Goal: Communication & Community: Answer question/provide support

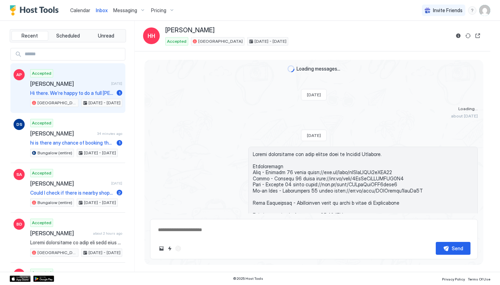
scroll to position [863, 0]
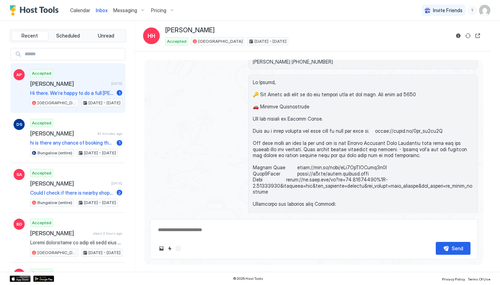
click at [91, 88] on div "Accepted [PERSON_NAME] [DATE] Hi there. We’re happy to do a full [PERSON_NAME] …" at bounding box center [76, 88] width 92 height 38
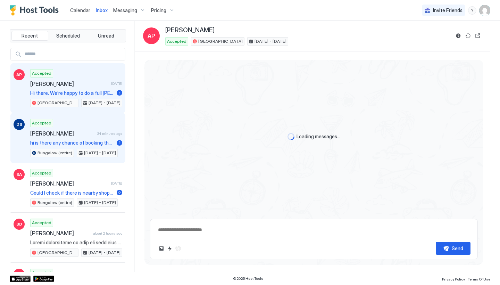
type textarea "*"
click at [94, 137] on div "Accepted [PERSON_NAME] 34 minutes ago hi is there any chance of booking the [DA…" at bounding box center [76, 138] width 92 height 38
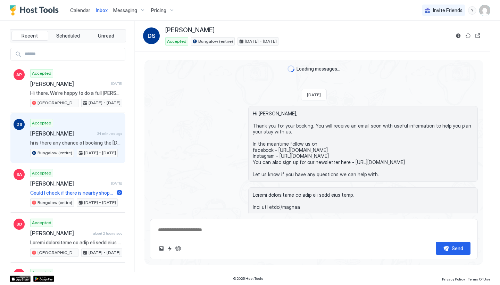
scroll to position [401, 0]
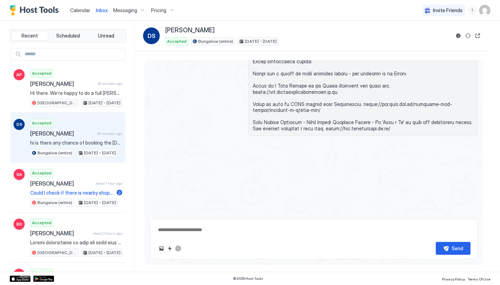
click at [82, 9] on span "Calendar" at bounding box center [80, 10] width 20 height 6
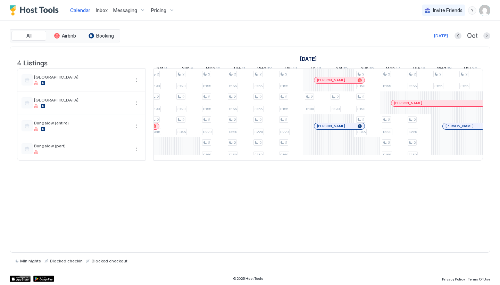
scroll to position [0, 515]
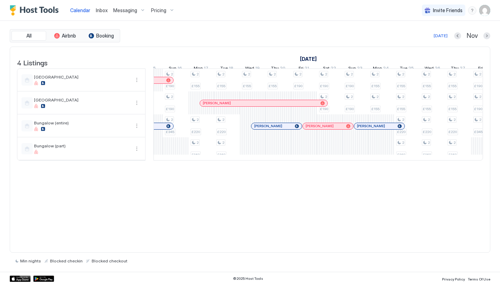
click at [105, 13] on link "Inbox" at bounding box center [102, 10] width 12 height 7
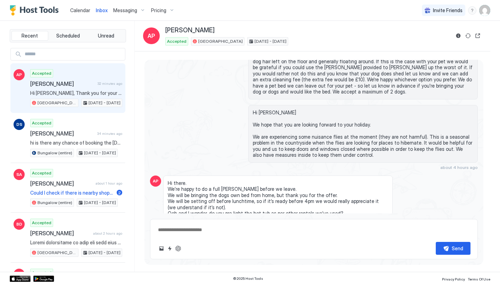
click at [205, 228] on textarea at bounding box center [313, 229] width 313 height 13
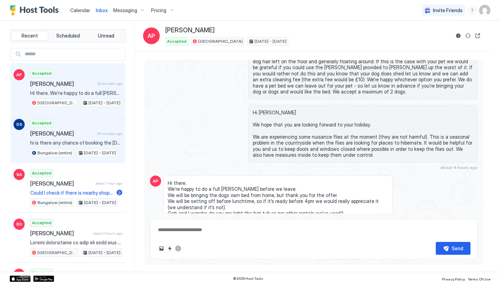
click at [99, 133] on span "34 minutes ago" at bounding box center [109, 133] width 25 height 5
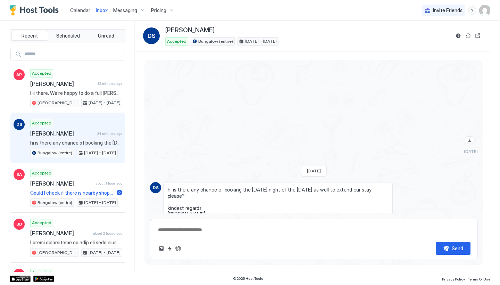
click at [231, 234] on textarea at bounding box center [313, 229] width 313 height 13
type textarea "*"
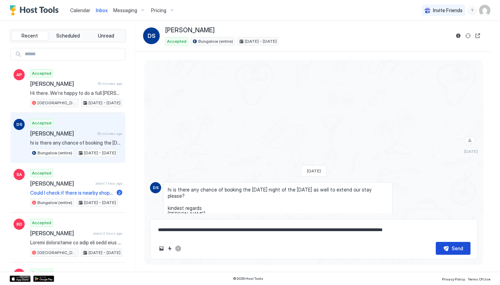
type textarea "**********"
click at [455, 250] on div "Send" at bounding box center [457, 248] width 11 height 7
